Goal: Information Seeking & Learning: Learn about a topic

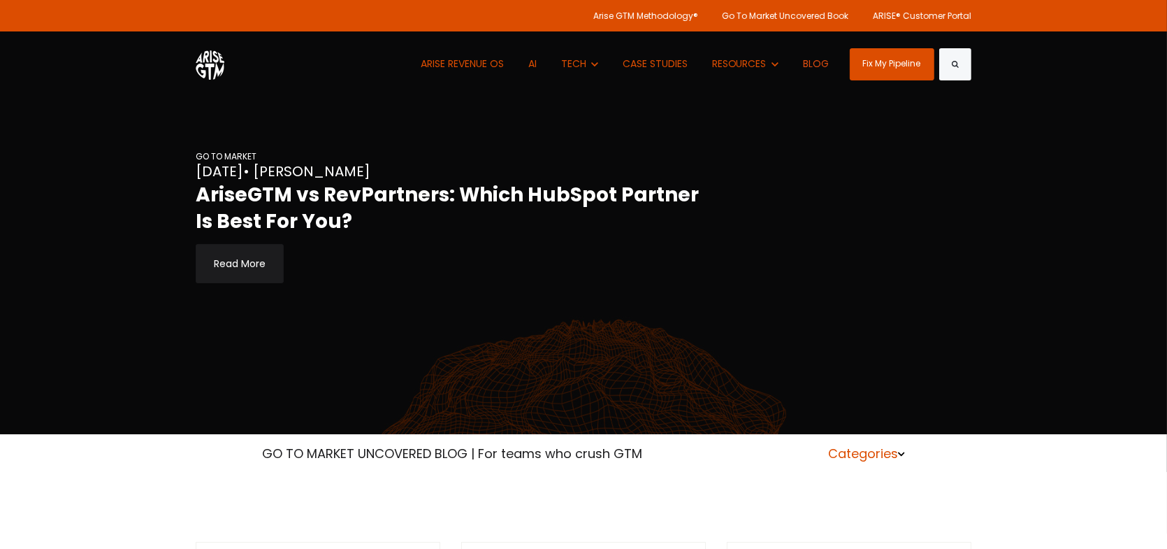
click at [904, 458] on span at bounding box center [901, 452] width 7 height 17
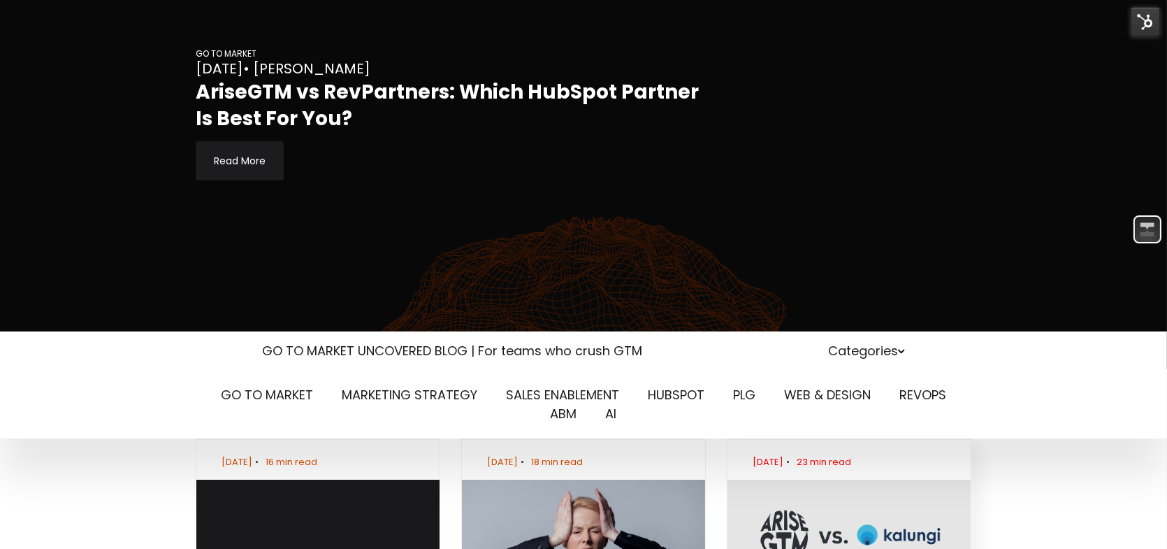
scroll to position [140, 0]
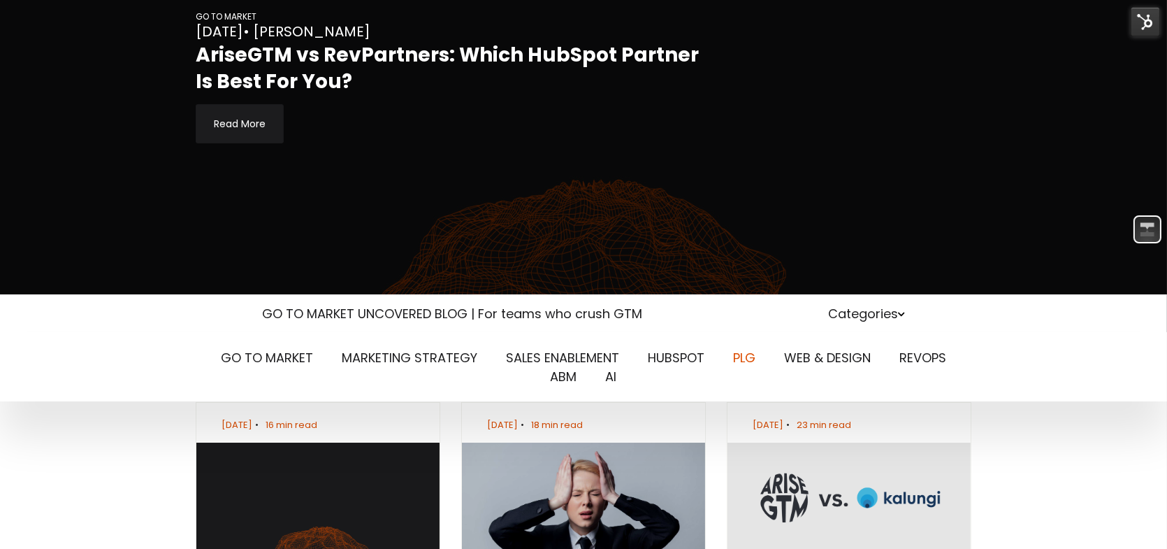
click at [751, 360] on link "PLG" at bounding box center [744, 357] width 22 height 17
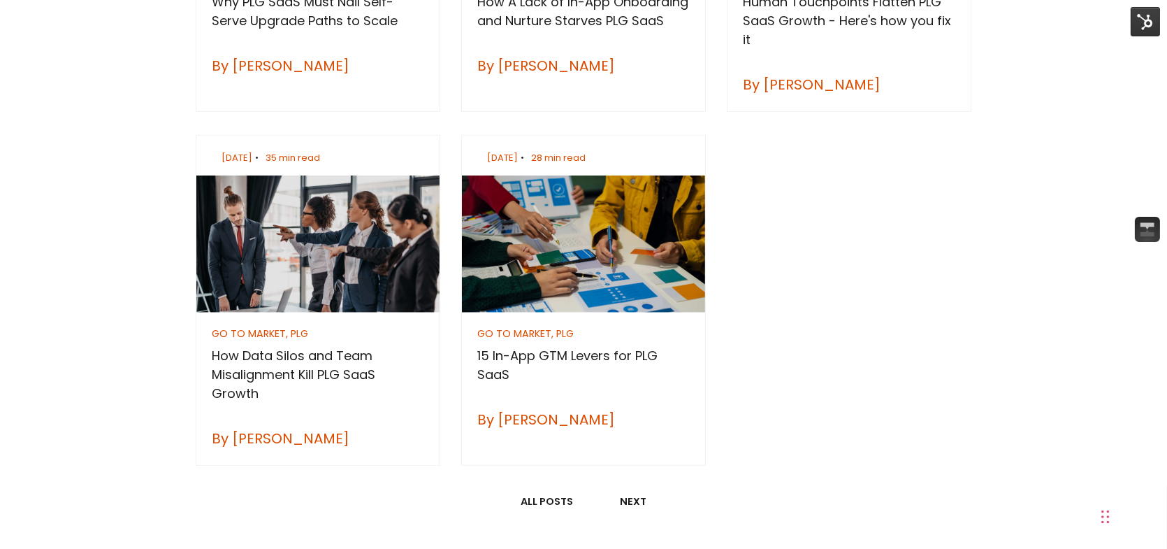
scroll to position [1817, 0]
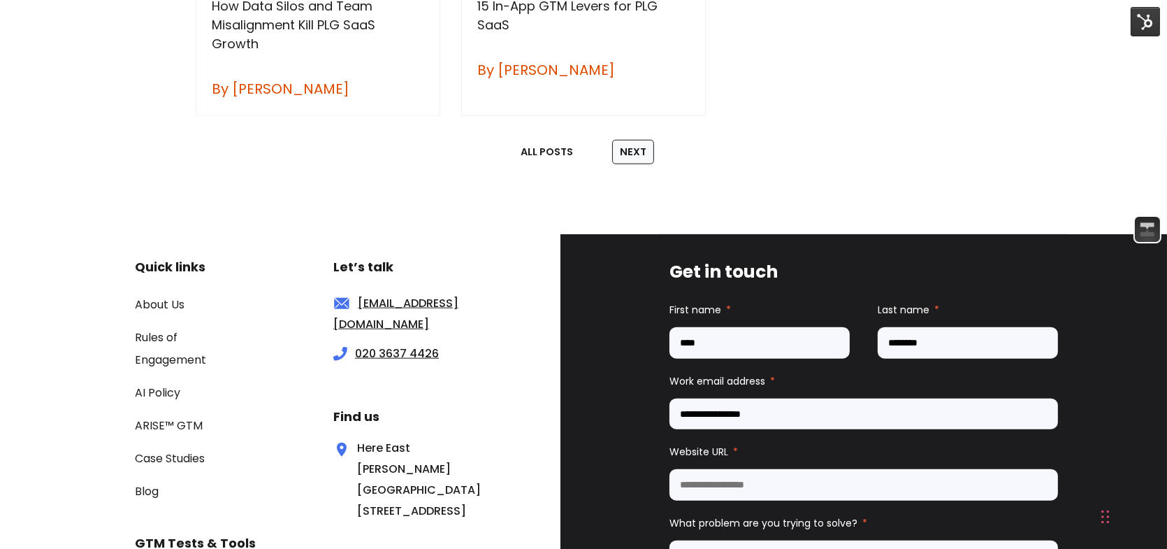
click at [646, 150] on link "Next" at bounding box center [633, 152] width 42 height 25
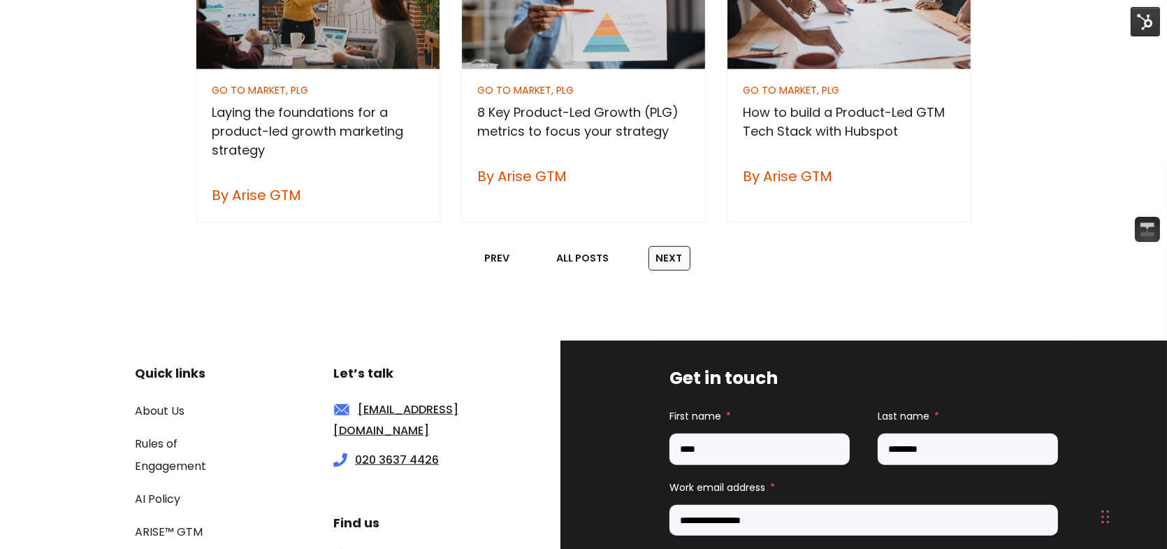
click at [667, 263] on link "Next" at bounding box center [670, 258] width 42 height 25
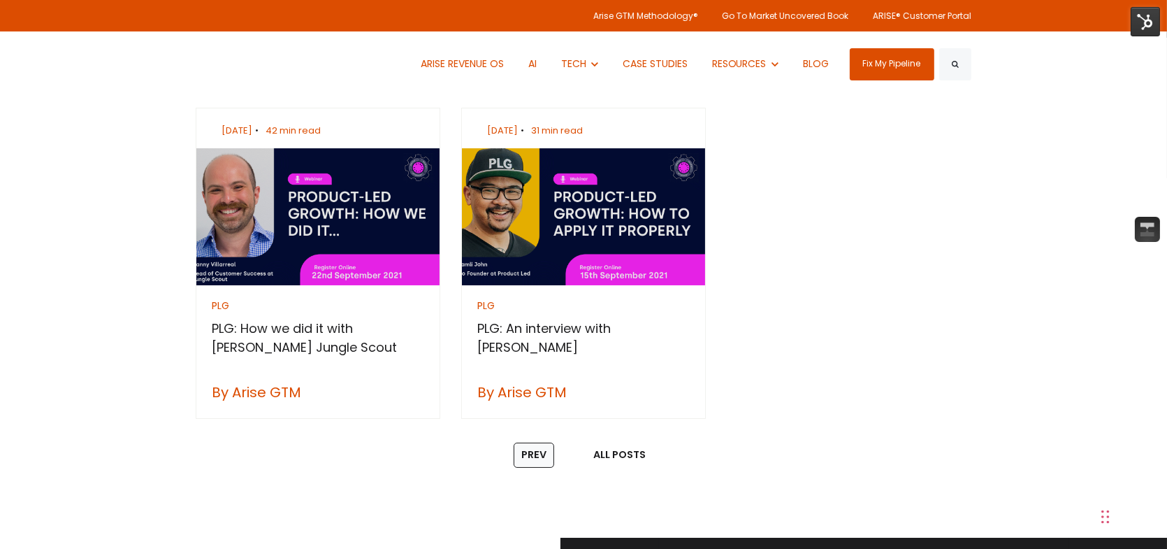
click at [529, 459] on link "Prev" at bounding box center [534, 454] width 41 height 25
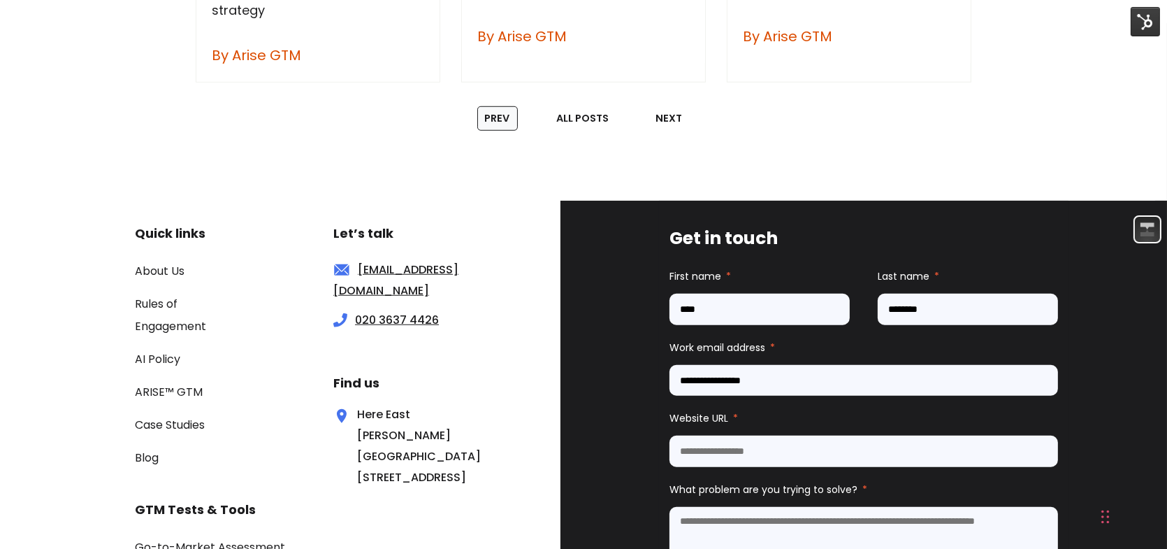
click at [495, 122] on link "Prev" at bounding box center [497, 118] width 41 height 25
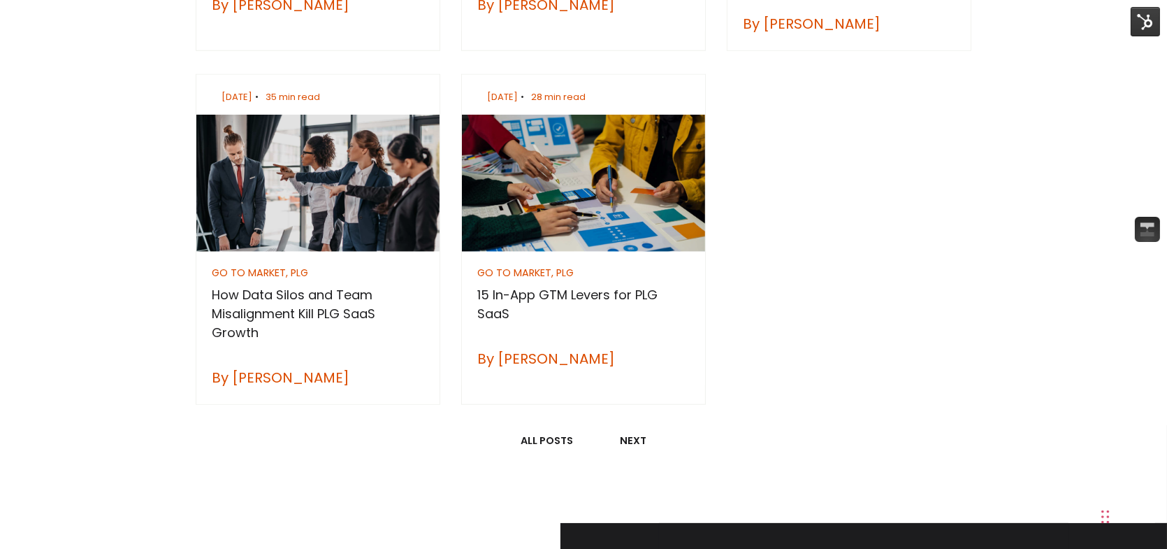
scroll to position [1677, 0]
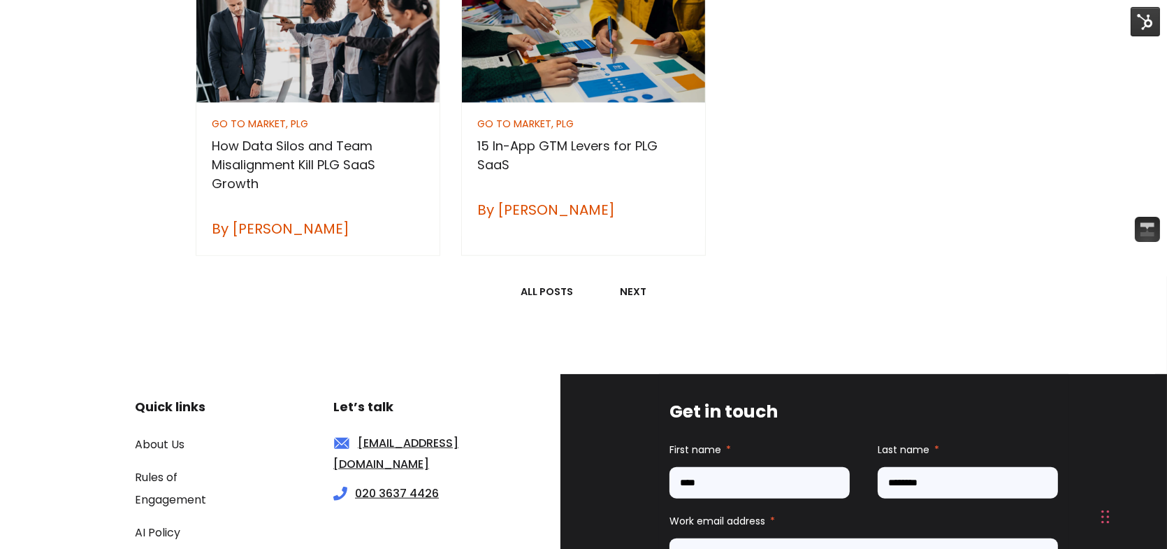
click at [630, 283] on link "Next" at bounding box center [633, 292] width 42 height 25
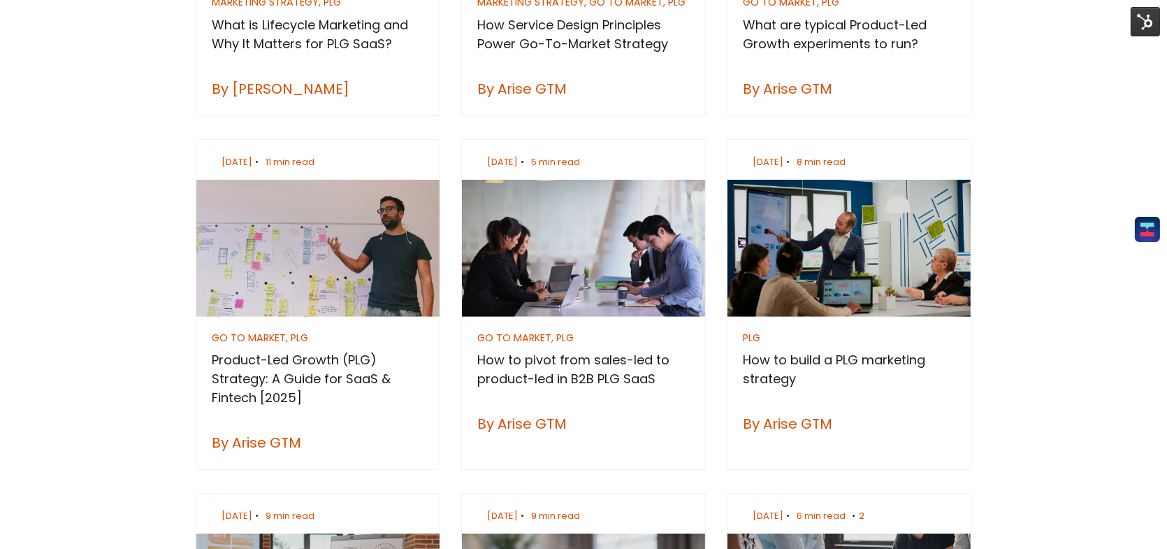
scroll to position [769, 0]
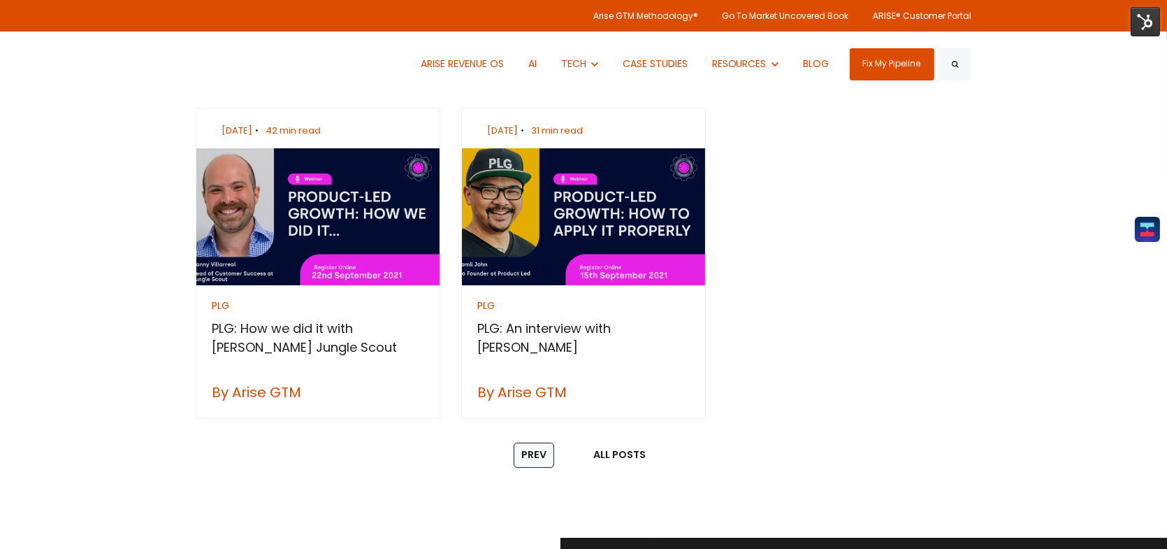
click at [532, 454] on link "Prev" at bounding box center [534, 454] width 41 height 25
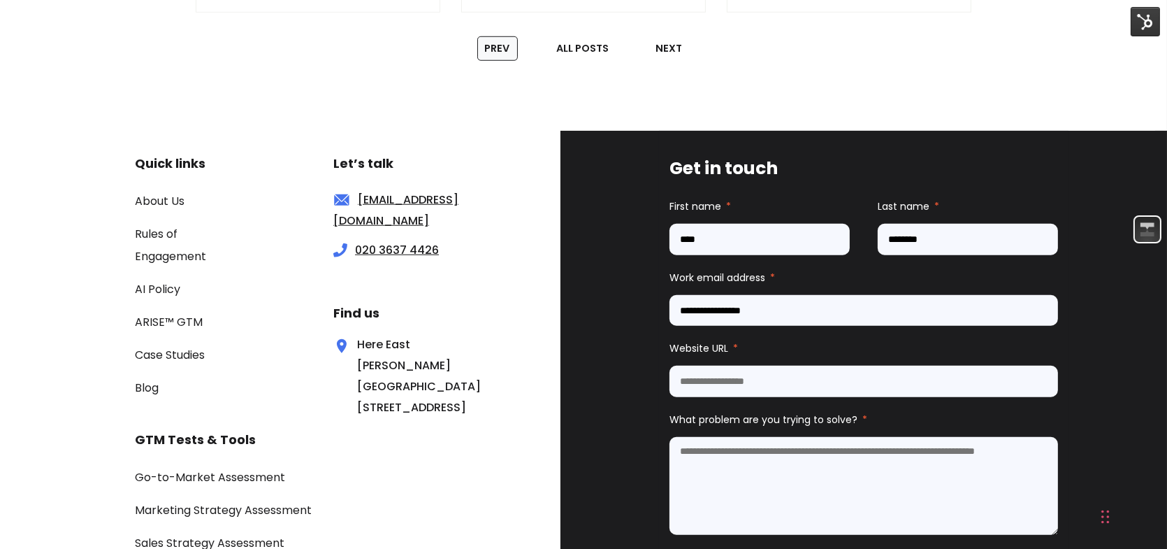
click at [506, 51] on link "Prev" at bounding box center [497, 48] width 41 height 25
